Goal: Book appointment/travel/reservation

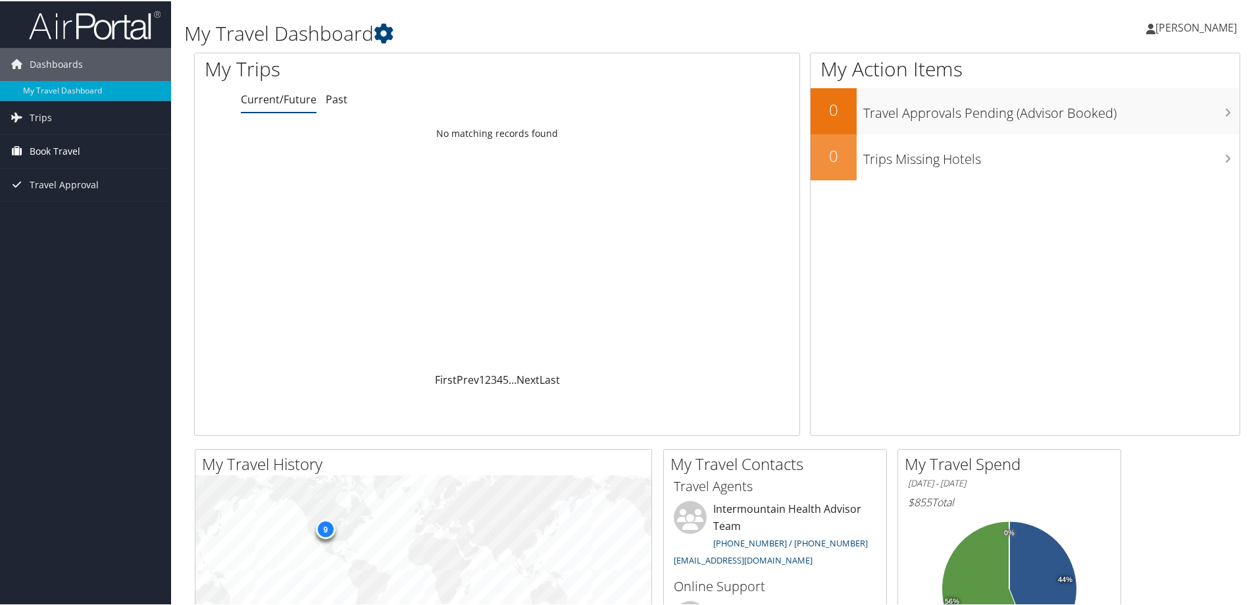
click at [45, 146] on span "Book Travel" at bounding box center [55, 150] width 51 height 33
click at [69, 216] on link "Book/Manage Online Trips" at bounding box center [85, 216] width 171 height 20
